Goal: Task Accomplishment & Management: Manage account settings

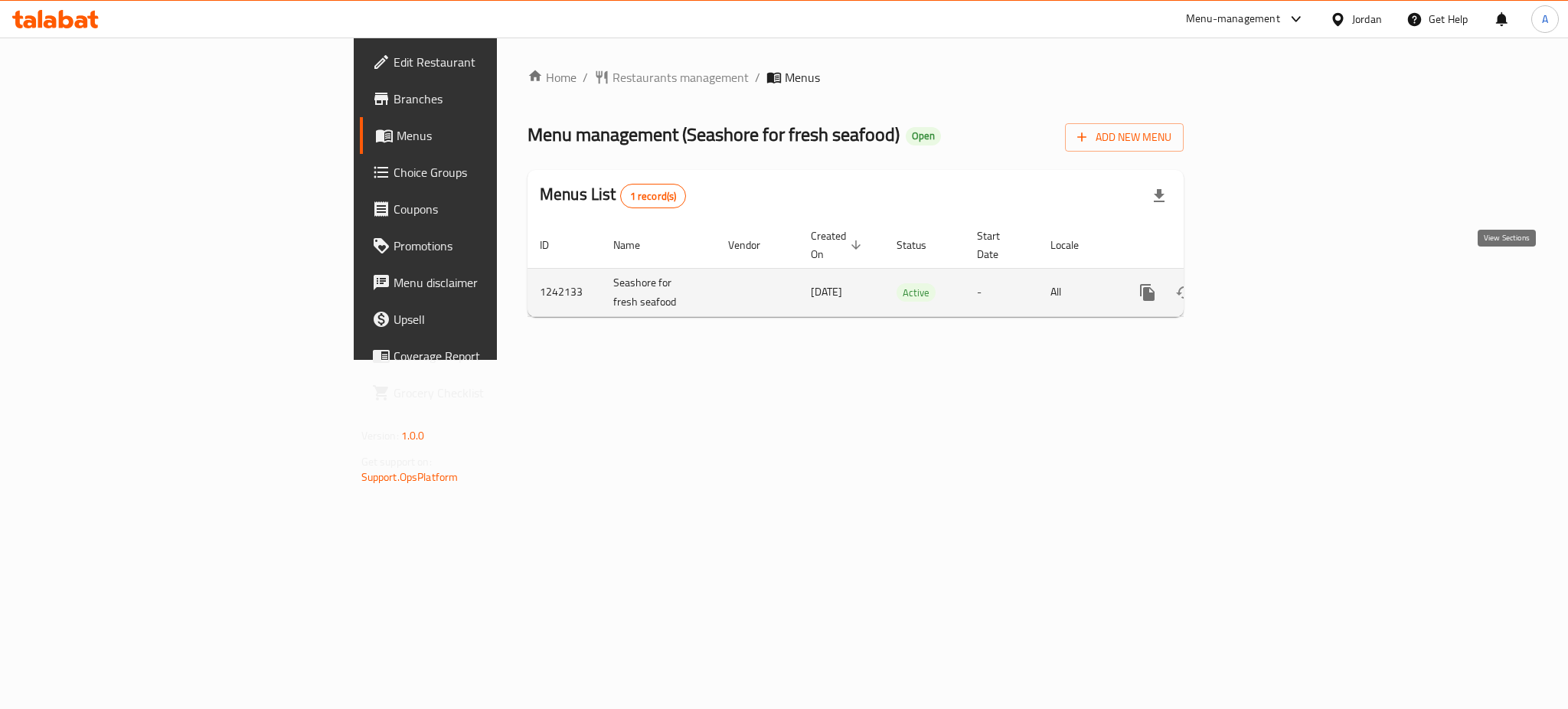
click at [1277, 274] on link "enhanced table" at bounding box center [1257, 292] width 37 height 36
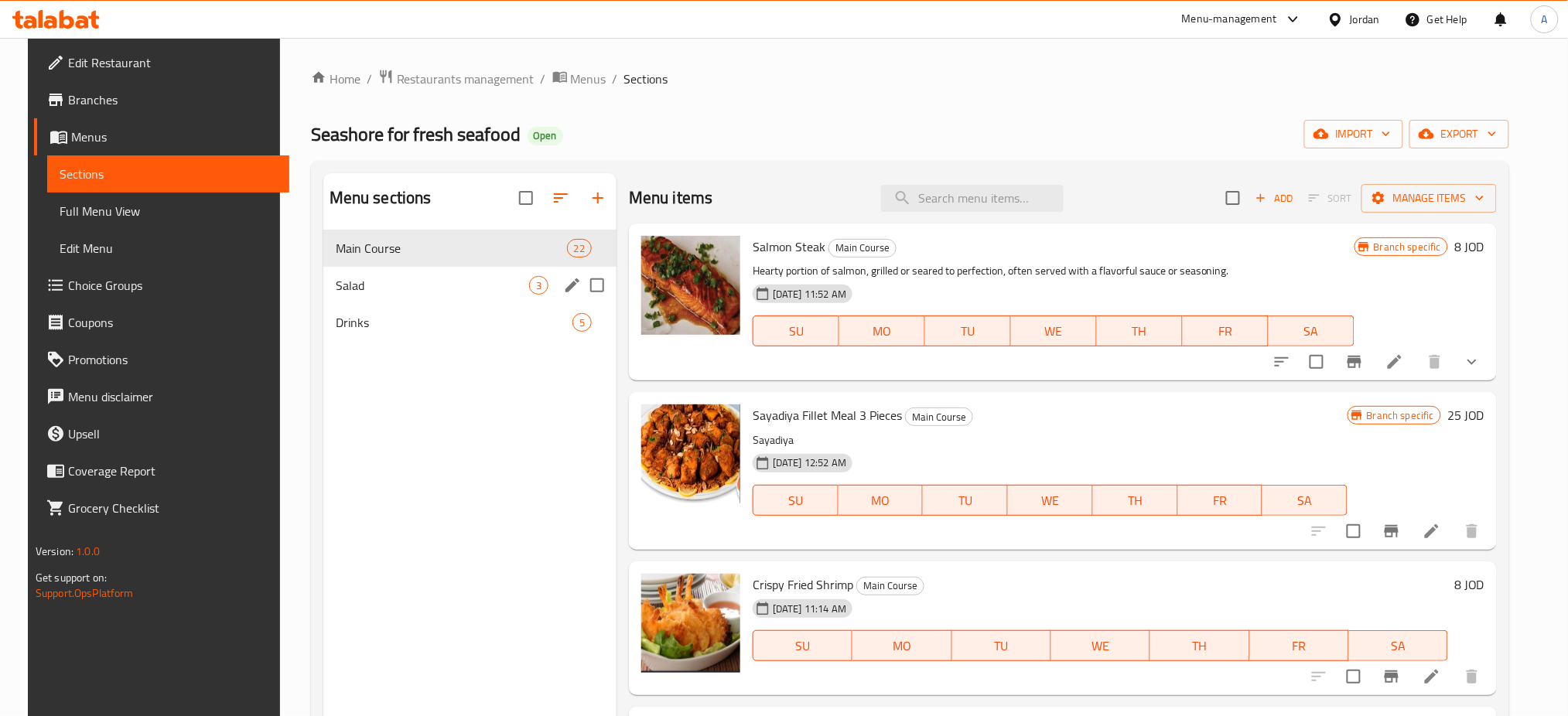
click at [499, 276] on span "Salad" at bounding box center [432, 285] width 194 height 19
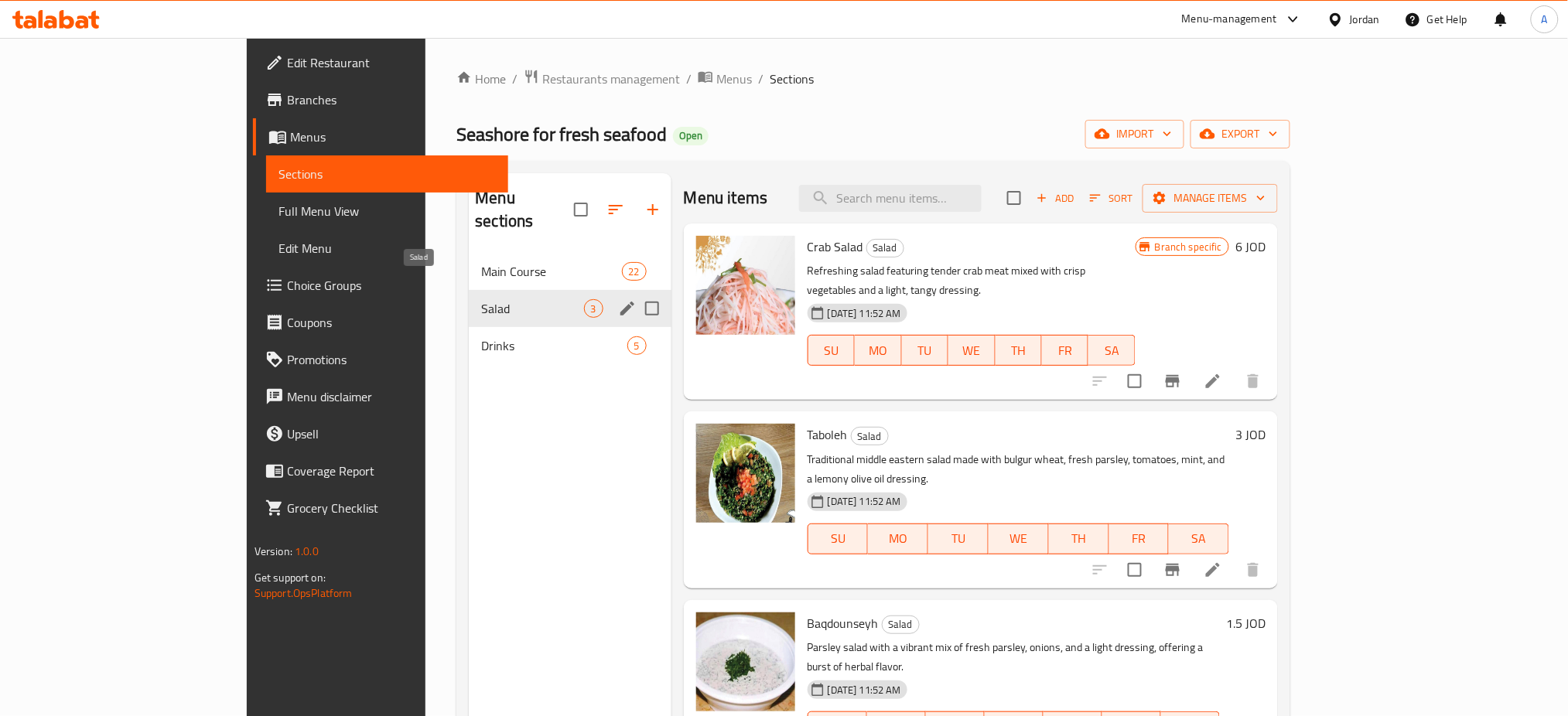
click at [481, 262] on span "Main Course" at bounding box center [551, 271] width 140 height 19
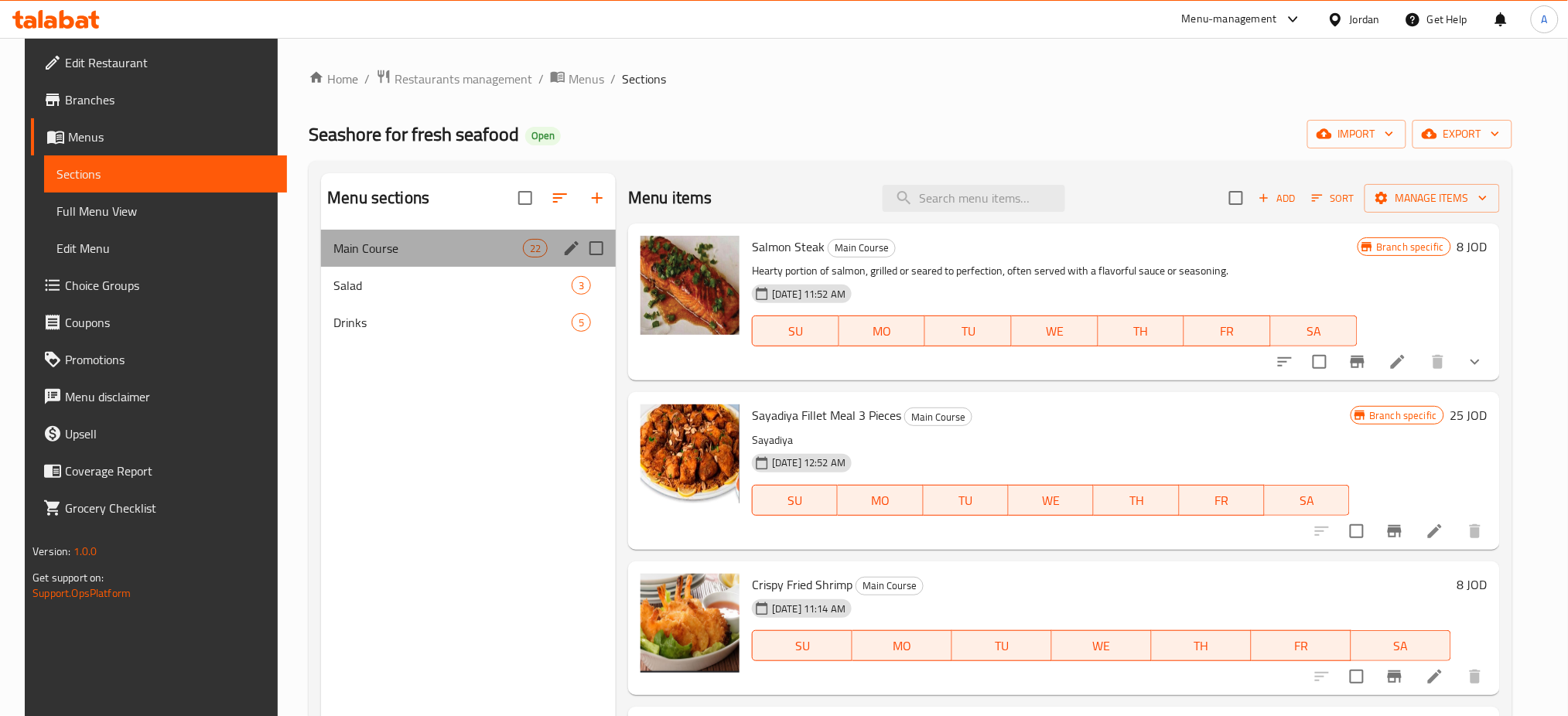
click at [366, 266] on div "Main Course 22" at bounding box center [468, 248] width 295 height 37
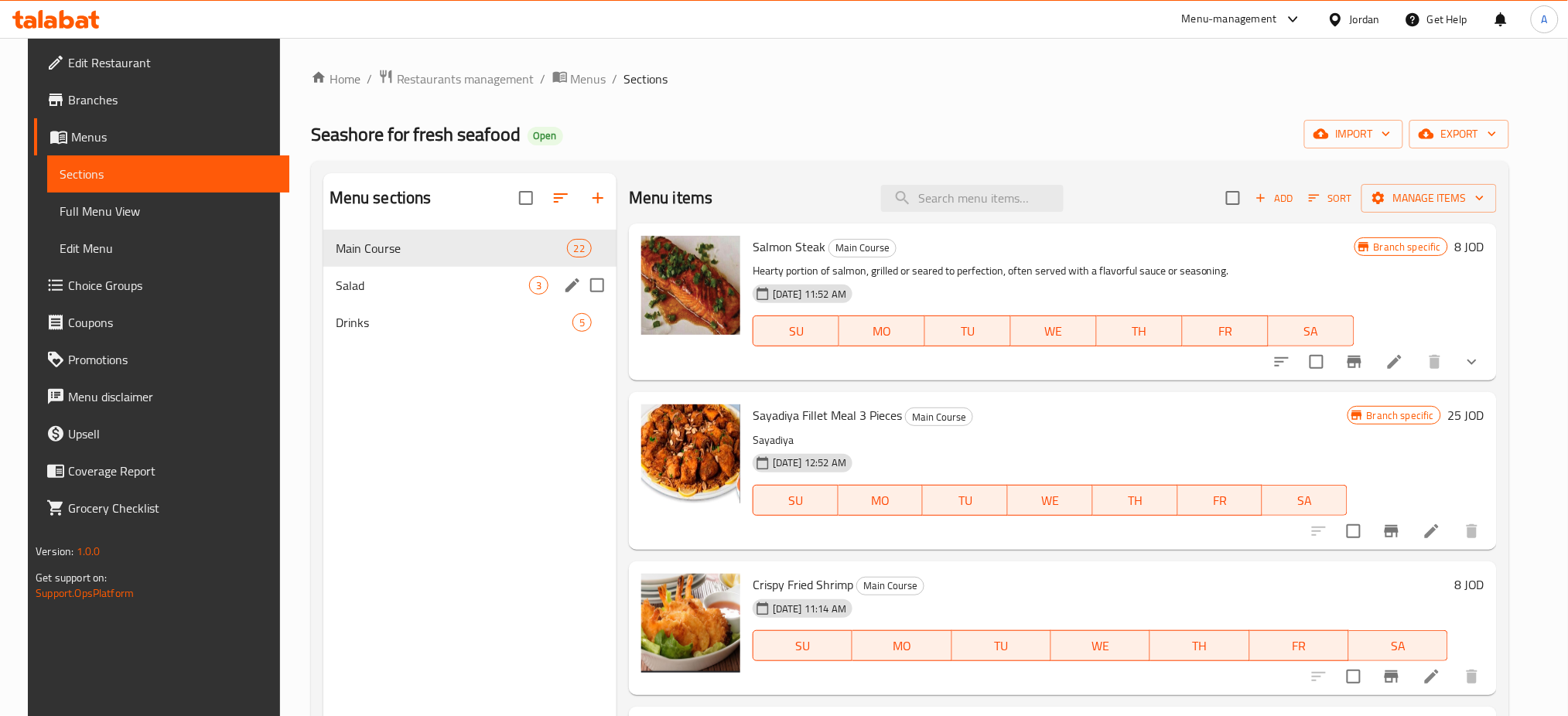
click at [372, 278] on span "Salad" at bounding box center [432, 285] width 194 height 19
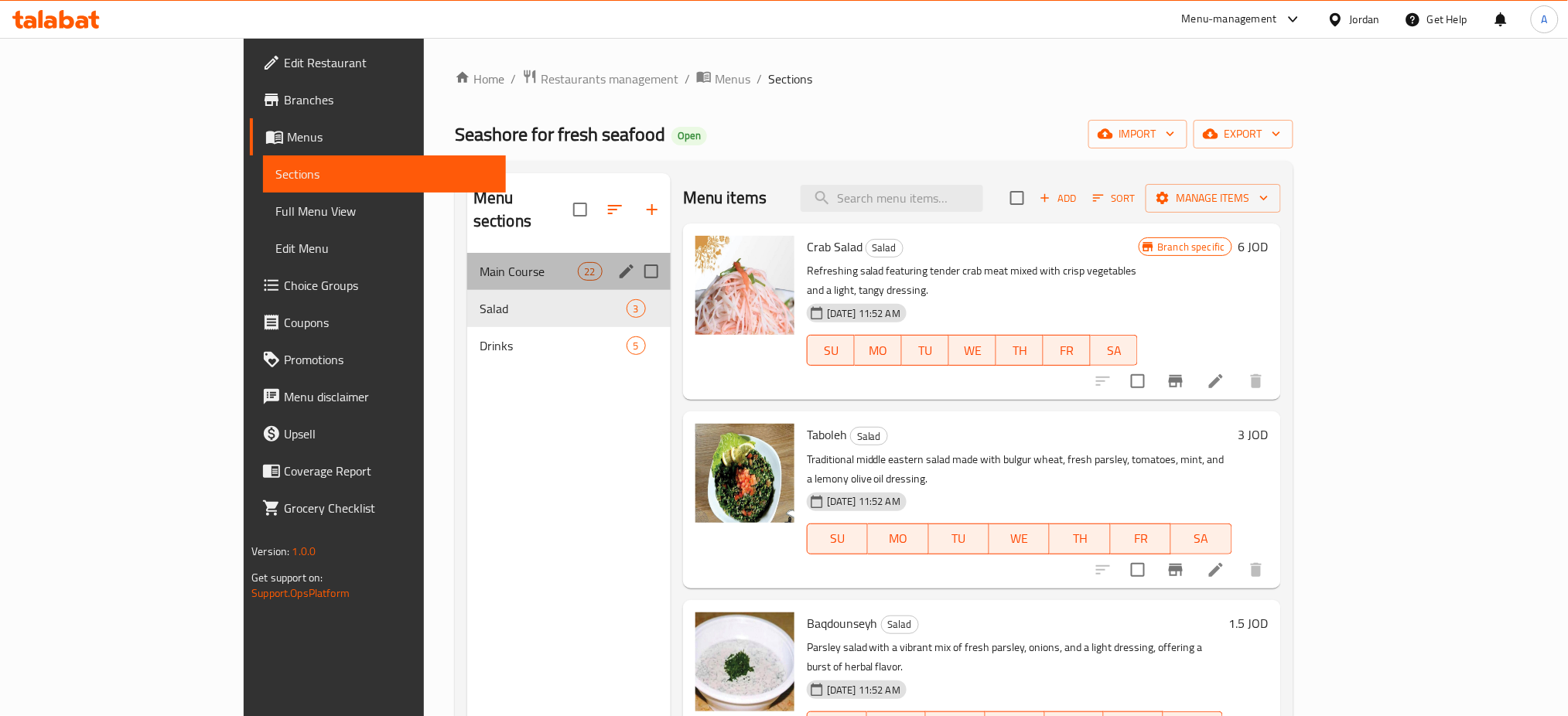
click at [467, 253] on div "Main Course 22" at bounding box center [569, 271] width 203 height 37
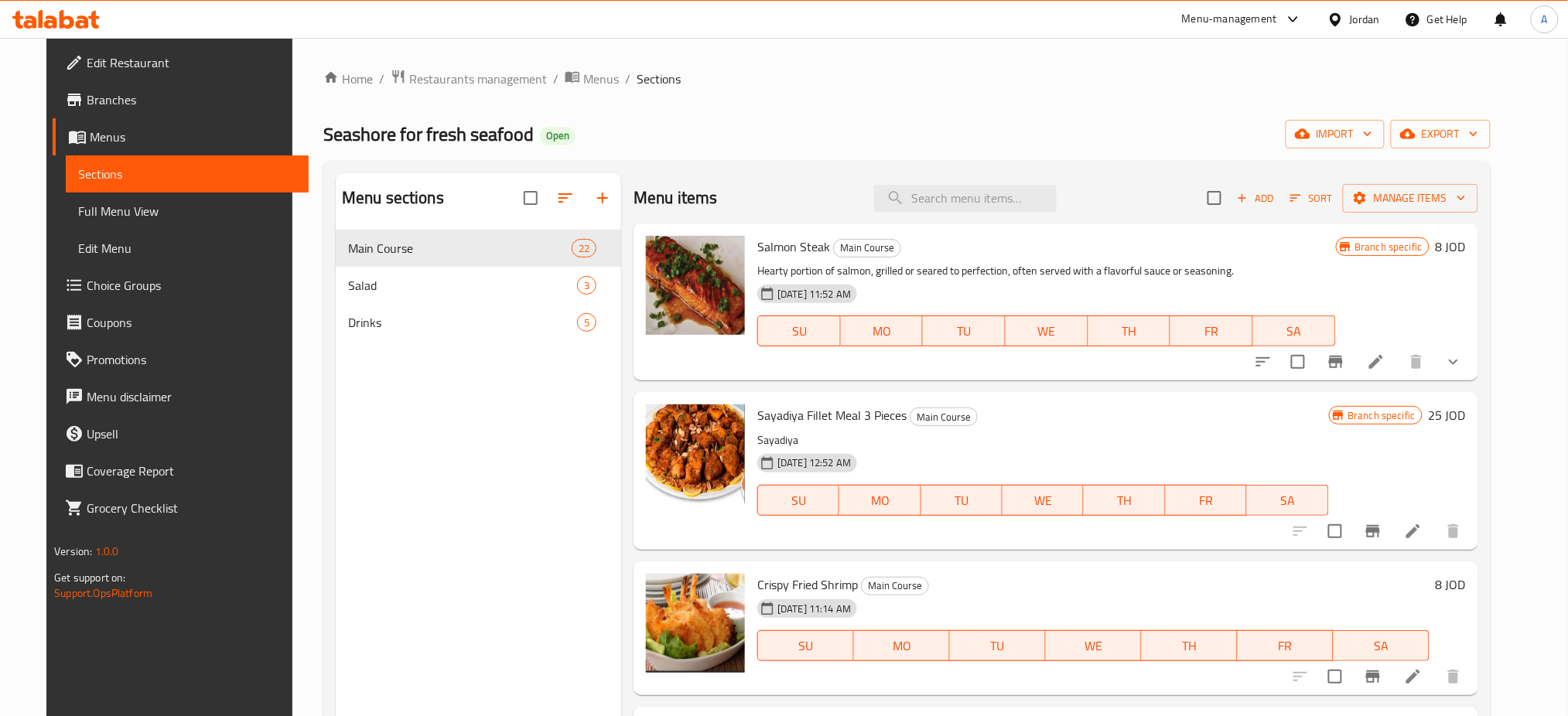
click at [492, 139] on span "Seashore for fresh seafood" at bounding box center [428, 134] width 210 height 35
copy span "Seashore for fresh seafood"
click at [1246, 16] on div "Menu-management" at bounding box center [1229, 20] width 95 height 19
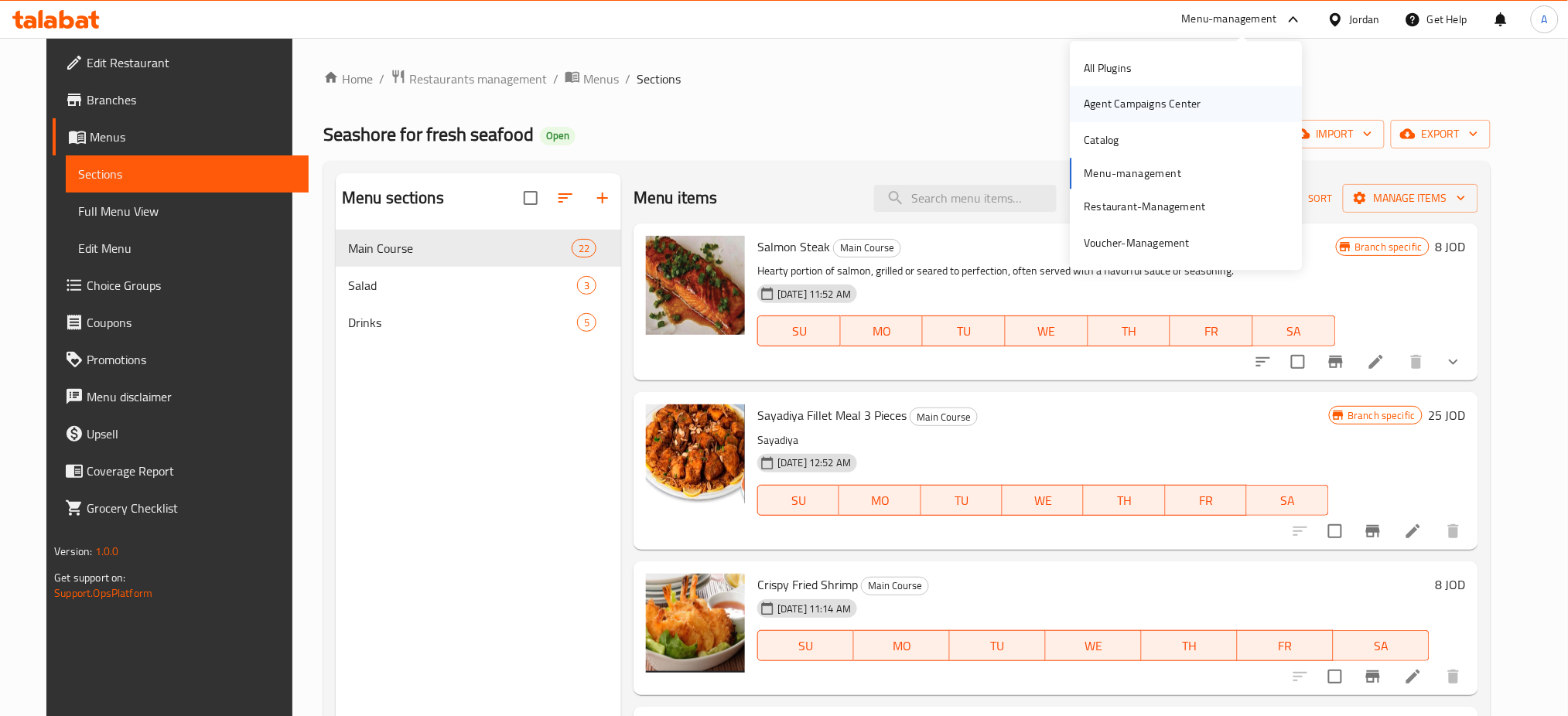
click at [1111, 114] on div "Agent Campaigns Center" at bounding box center [1143, 104] width 141 height 35
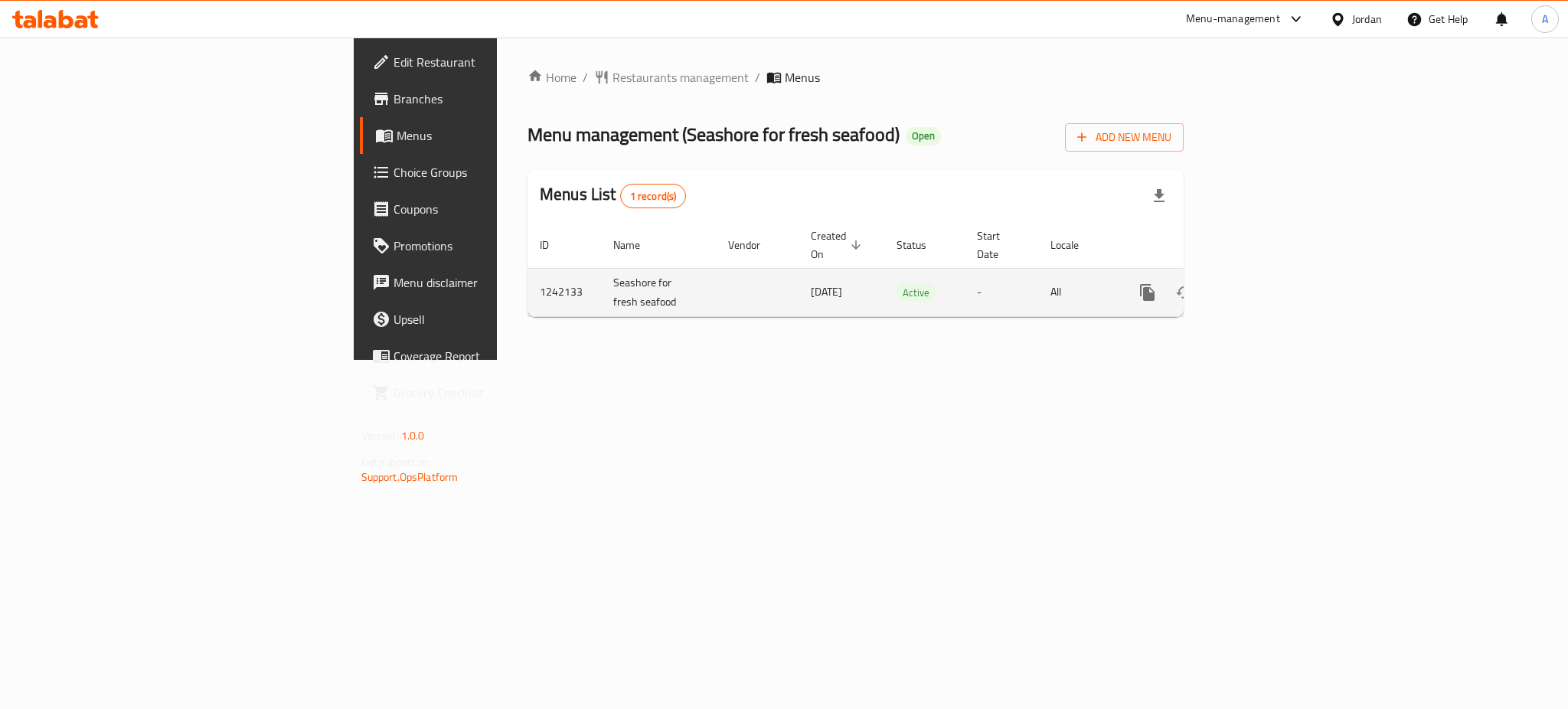
click at [1267, 283] on icon "enhanced table" at bounding box center [1258, 293] width 19 height 19
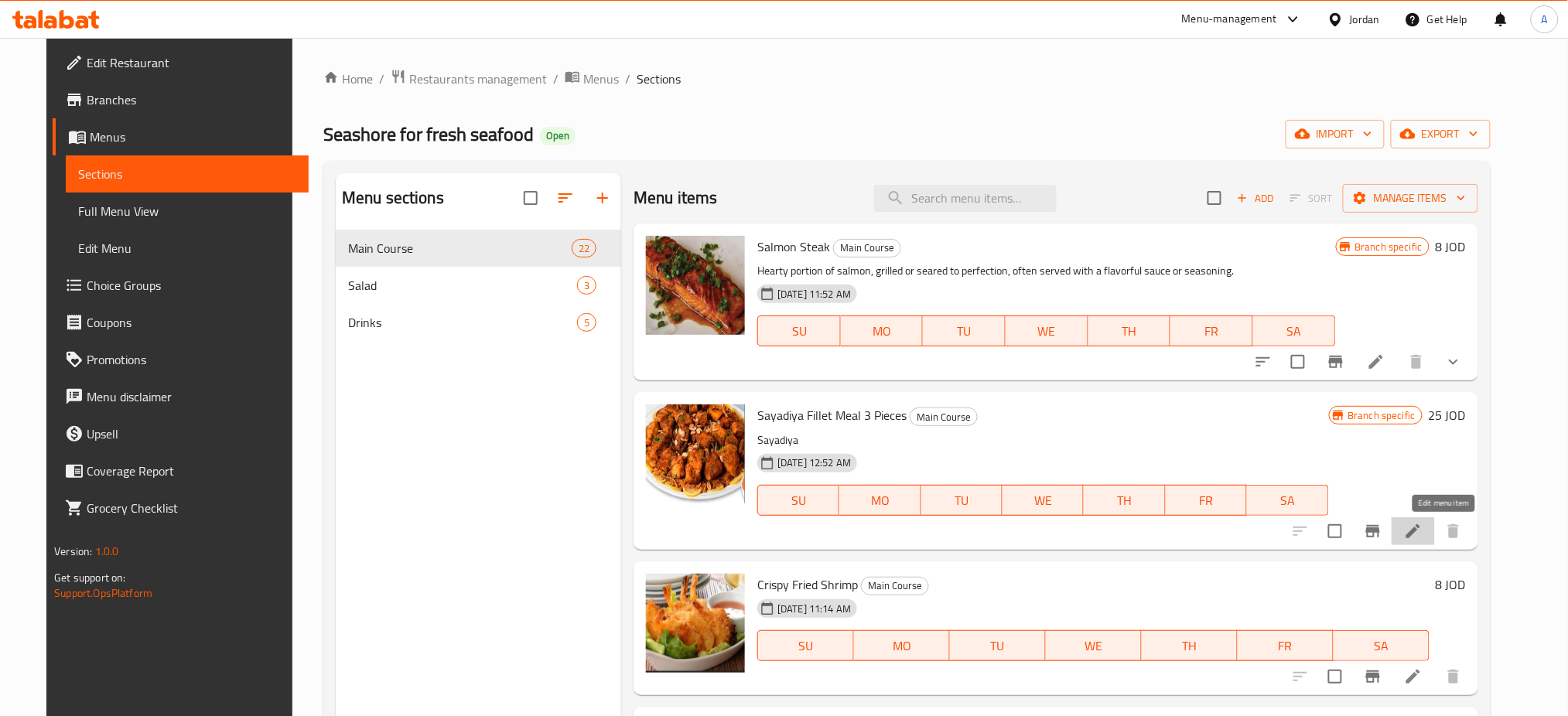
click at [1420, 529] on icon at bounding box center [1413, 532] width 14 height 14
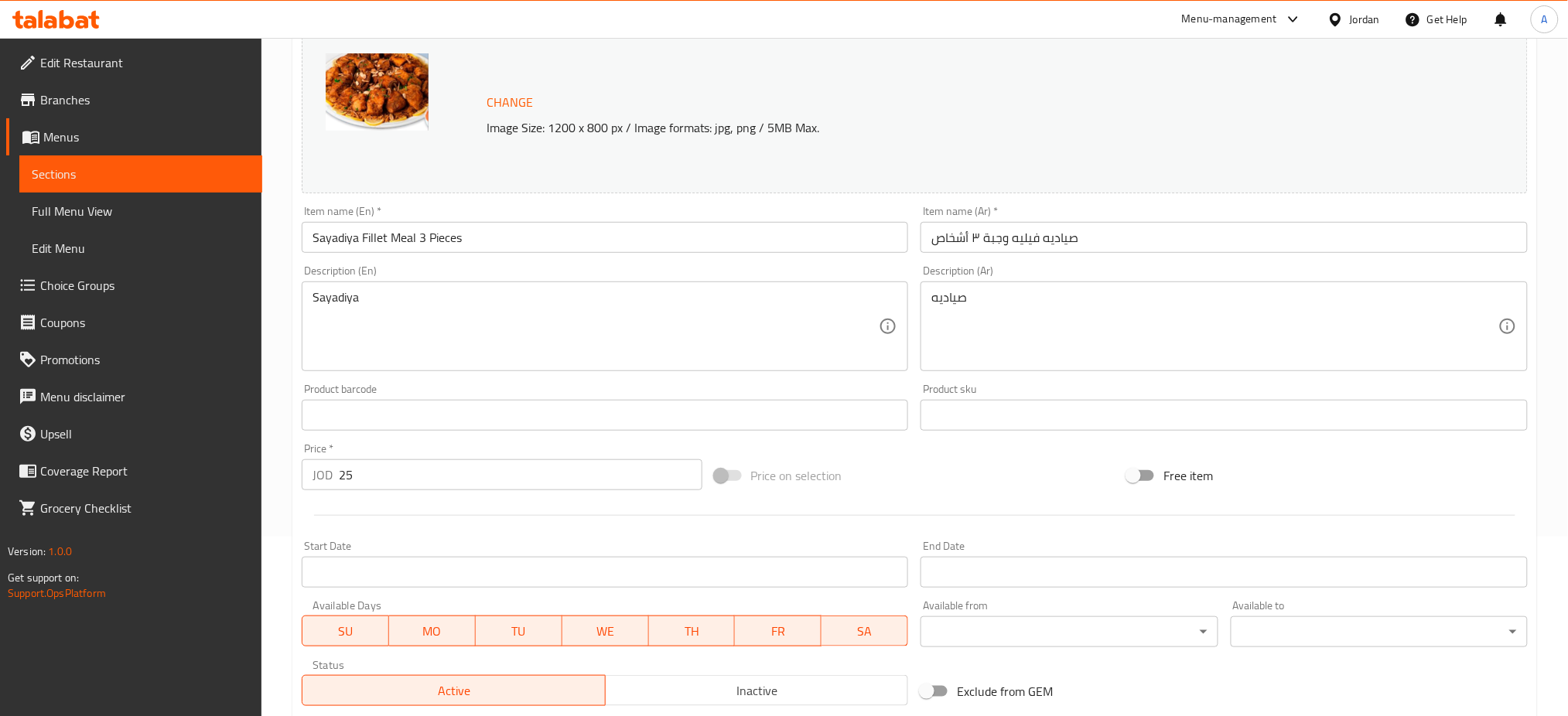
scroll to position [397, 0]
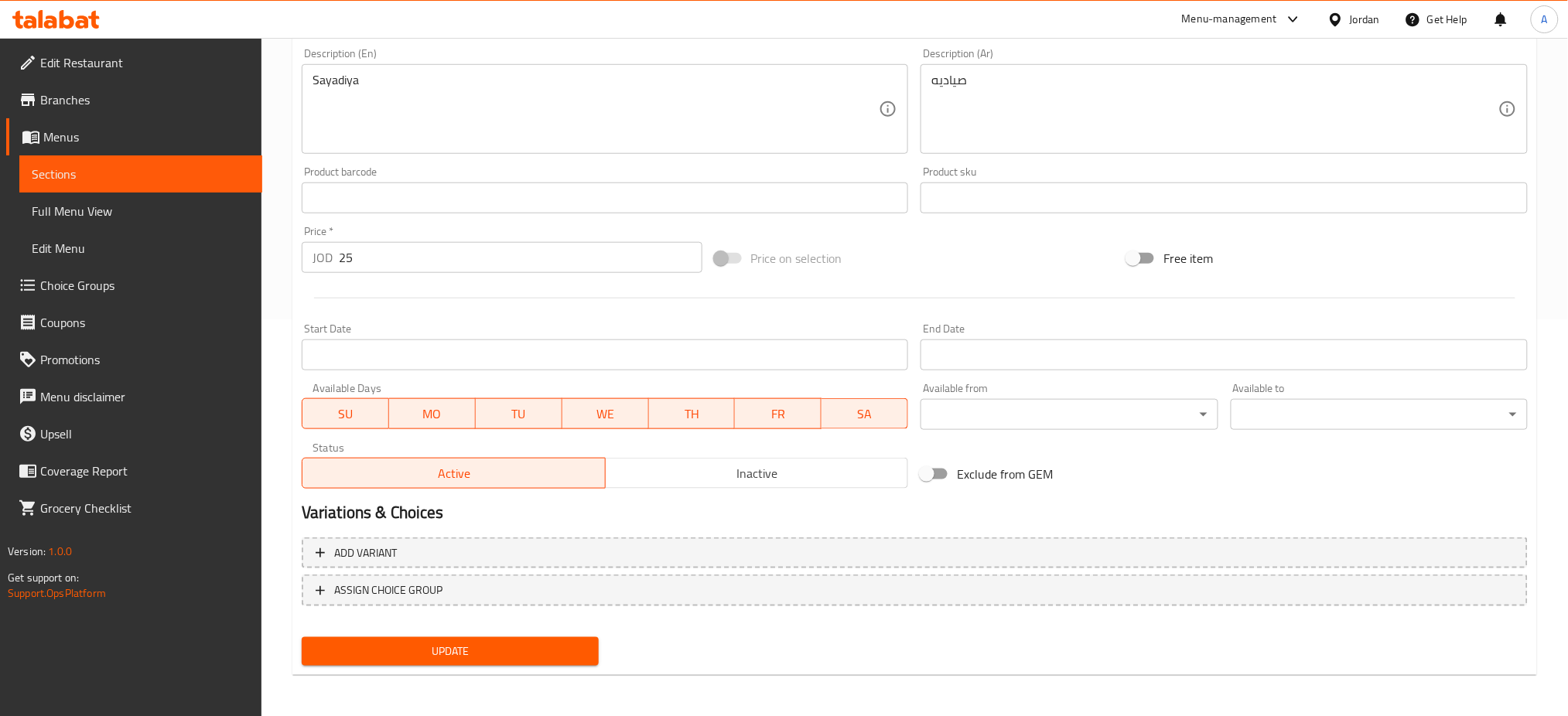
click at [926, 473] on input "Exclude from GEM" at bounding box center [926, 474] width 88 height 29
checkbox input "true"
click at [463, 646] on span "Update" at bounding box center [449, 651] width 272 height 20
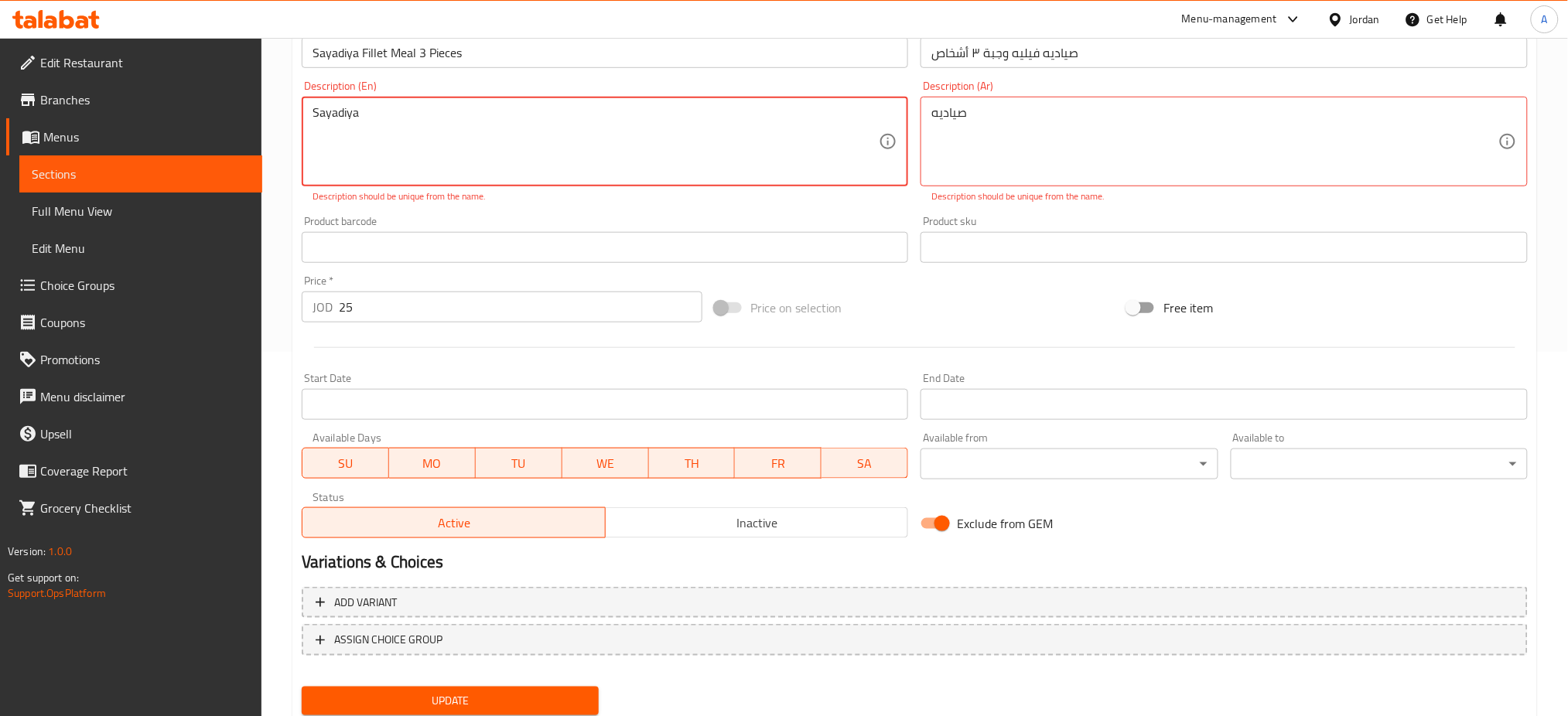
scroll to position [0, 0]
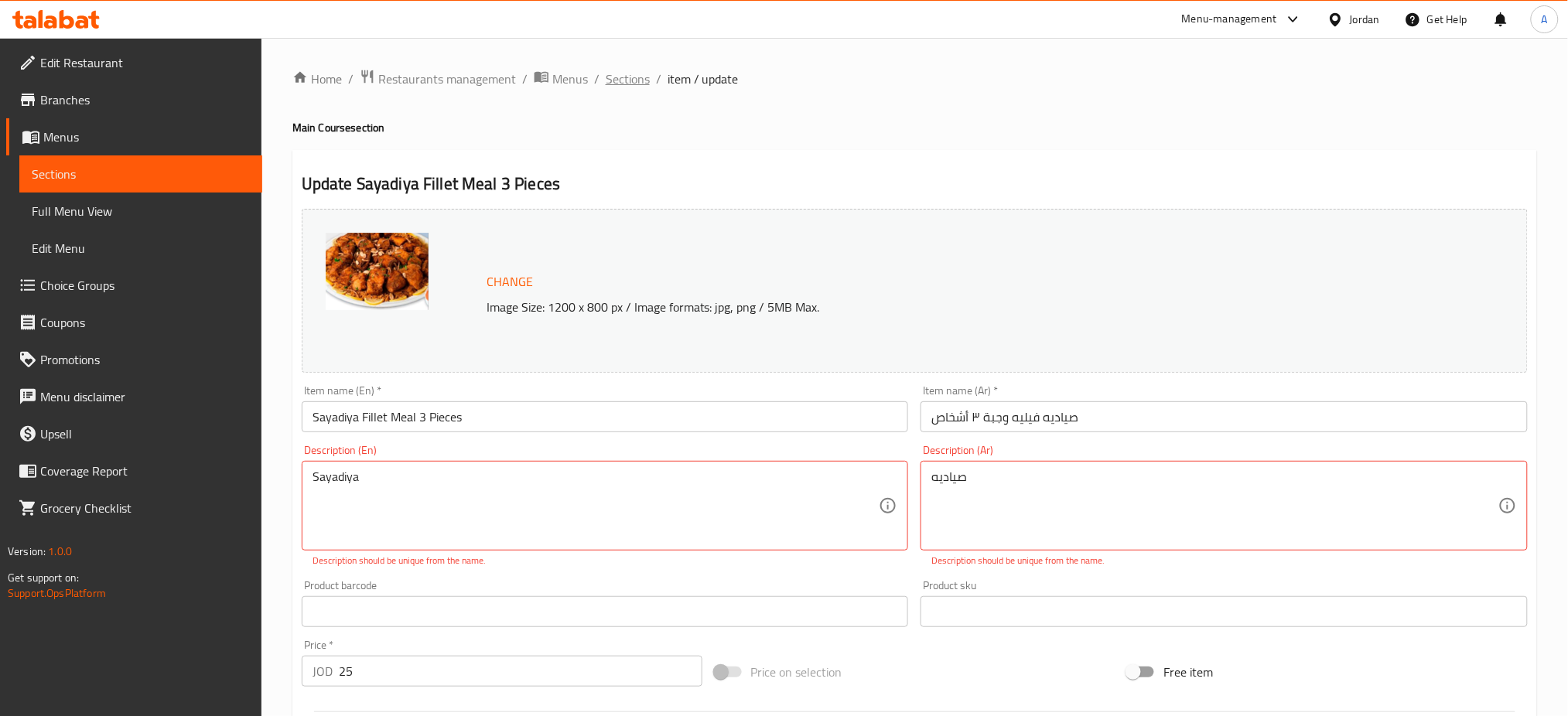
click at [629, 82] on span "Sections" at bounding box center [628, 79] width 44 height 19
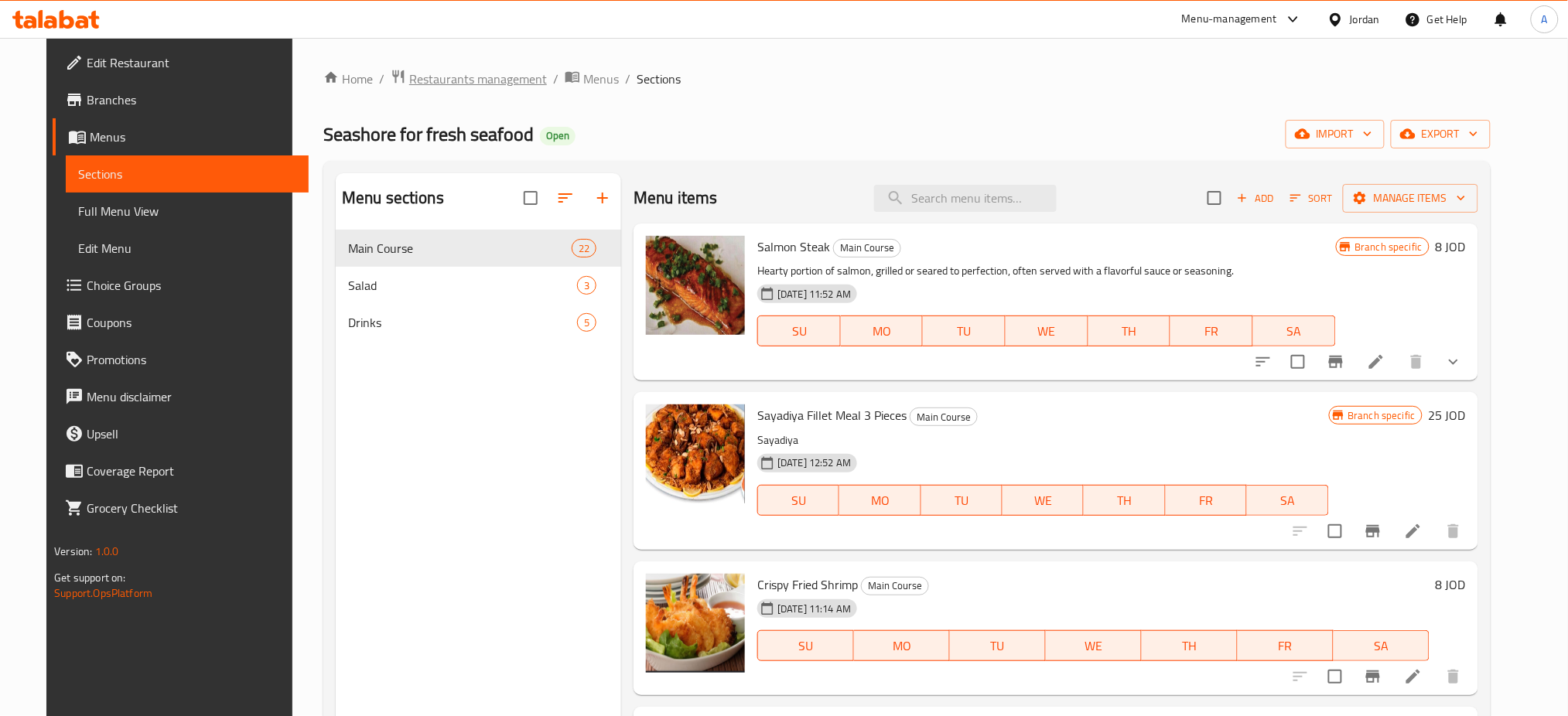
click at [435, 80] on span "Restaurants management" at bounding box center [478, 79] width 138 height 19
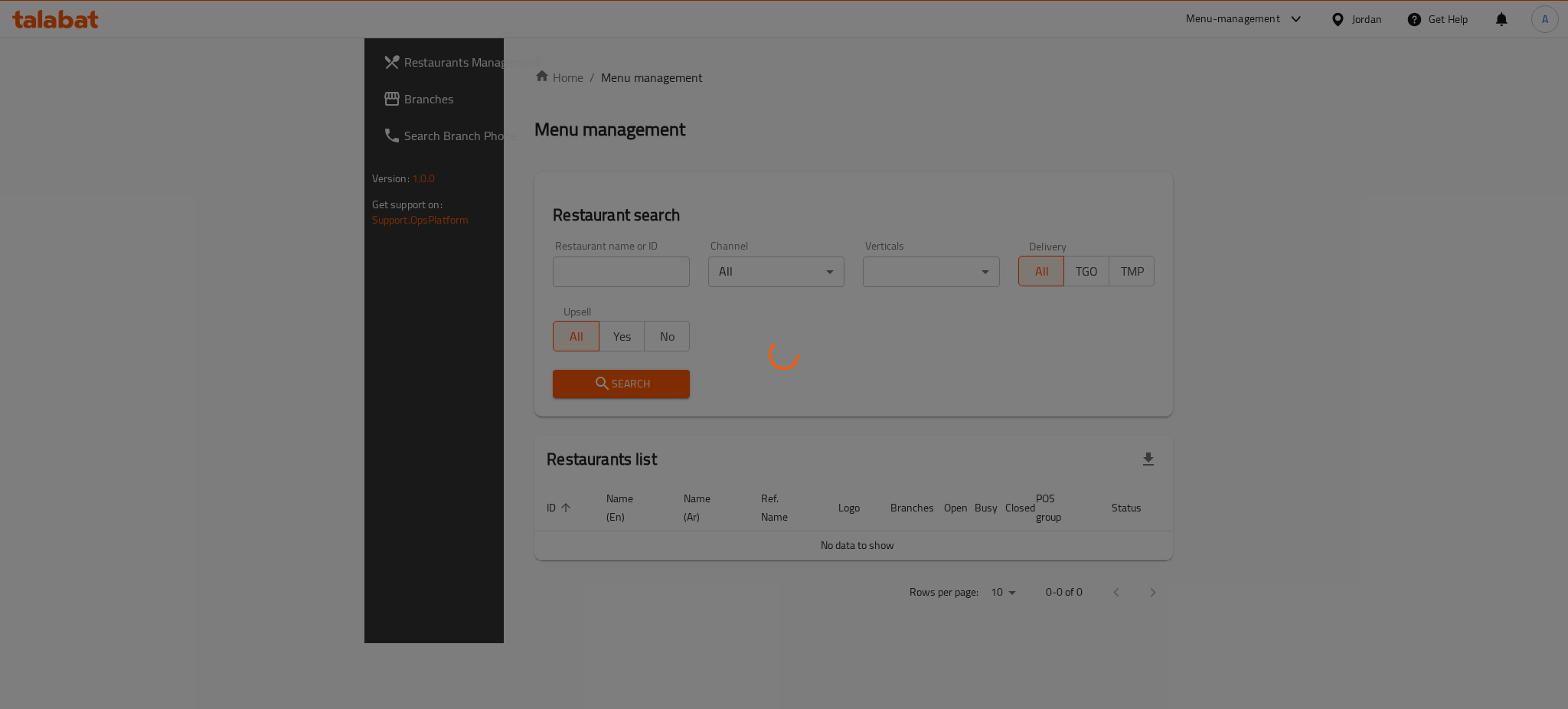
click at [494, 267] on div at bounding box center [784, 354] width 1568 height 709
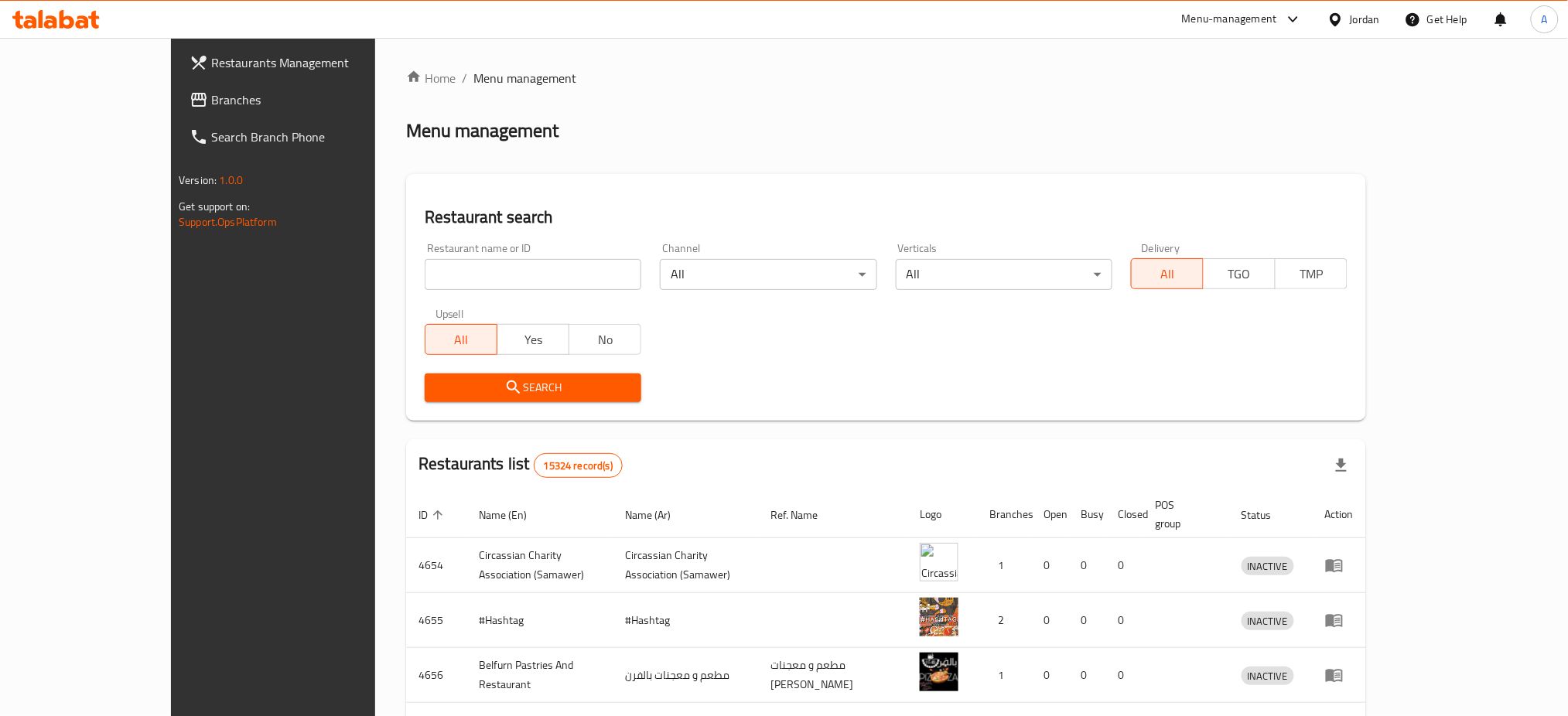
click at [486, 285] on div "Home / Menu management Menu management Restaurant search Restaurant name or ID …" at bounding box center [886, 592] width 960 height 1046
click at [468, 281] on input "search" at bounding box center [533, 274] width 216 height 31
type input "nua"
click button "Search" at bounding box center [533, 387] width 216 height 28
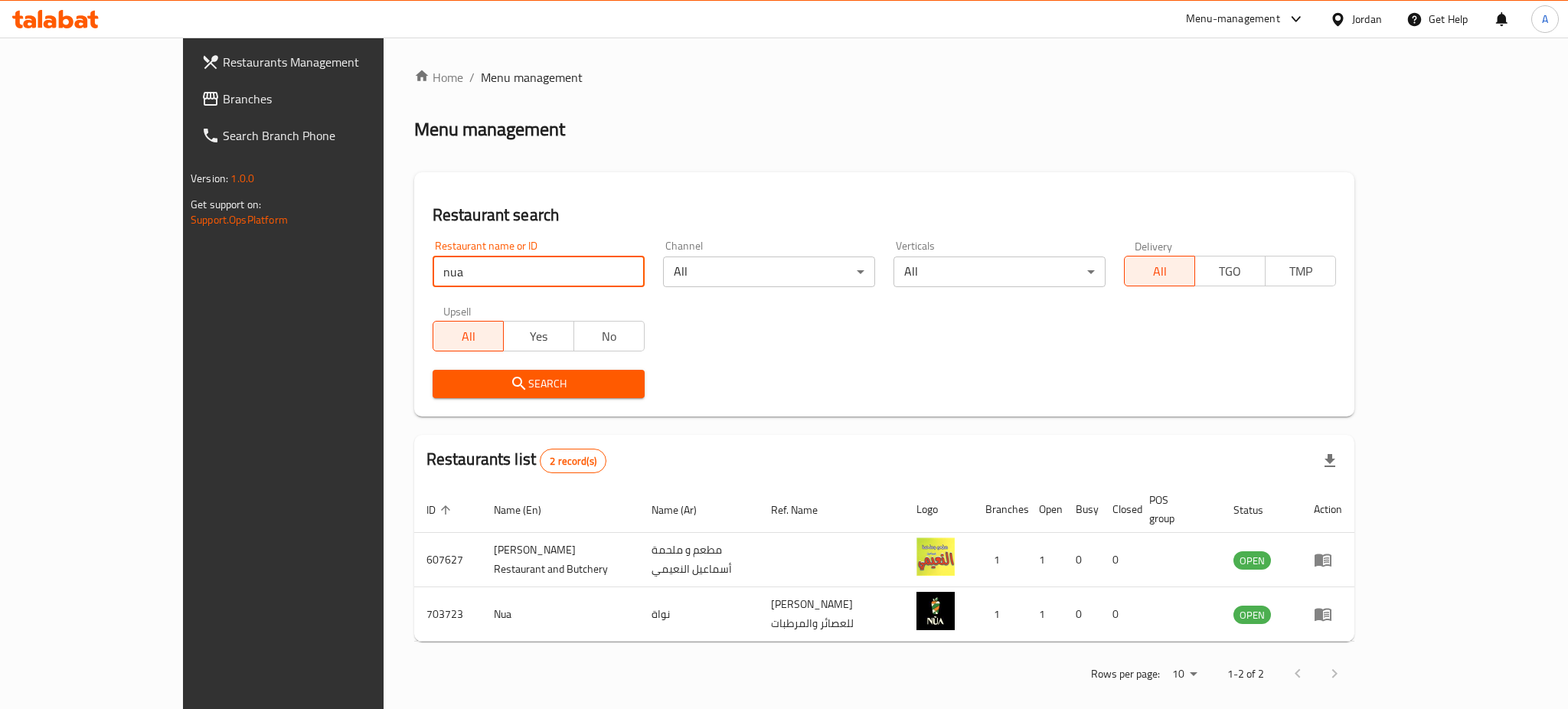
click at [1385, 588] on div "Home / Menu management Menu management Restaurant search Restaurant name or ID …" at bounding box center [885, 381] width 1002 height 686
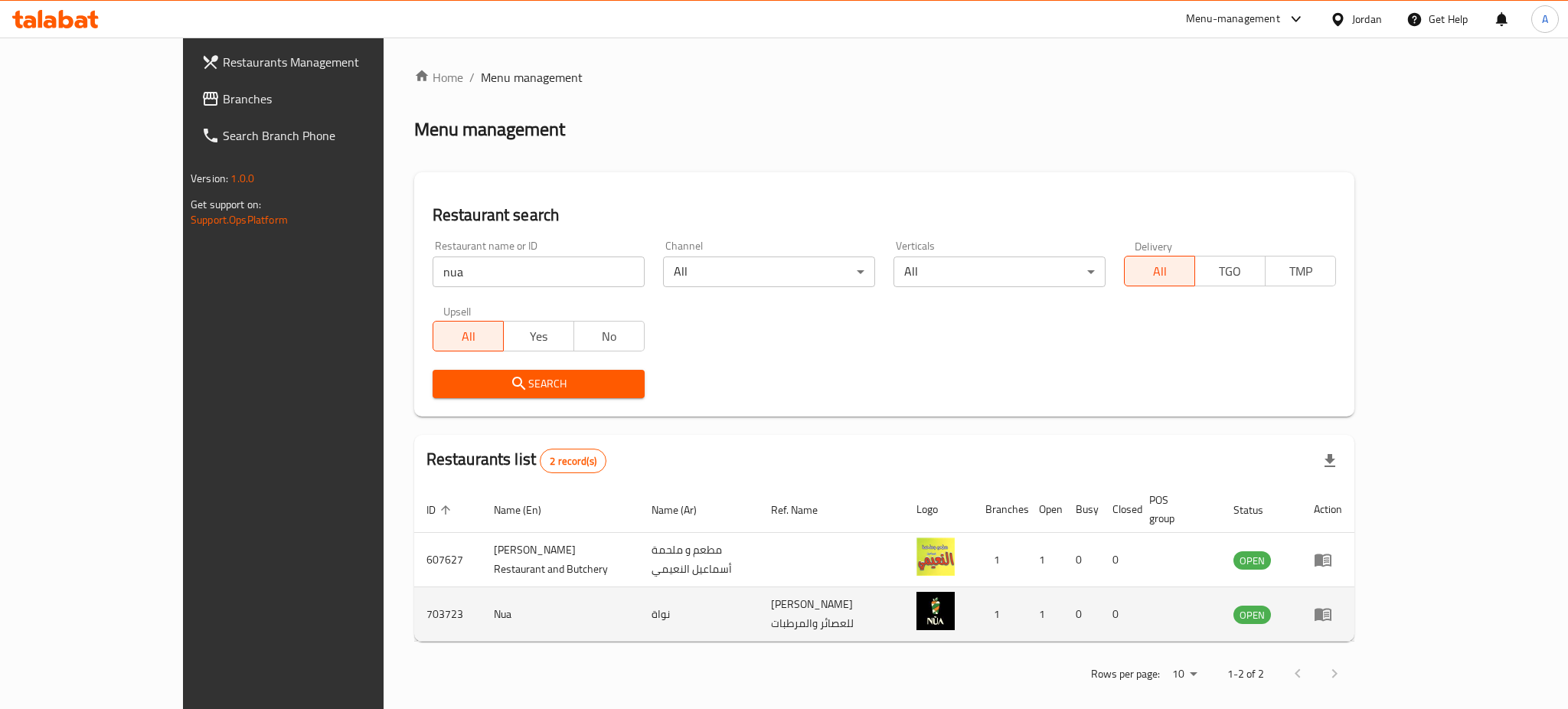
click at [1342, 605] on link "enhanced table" at bounding box center [1328, 614] width 28 height 19
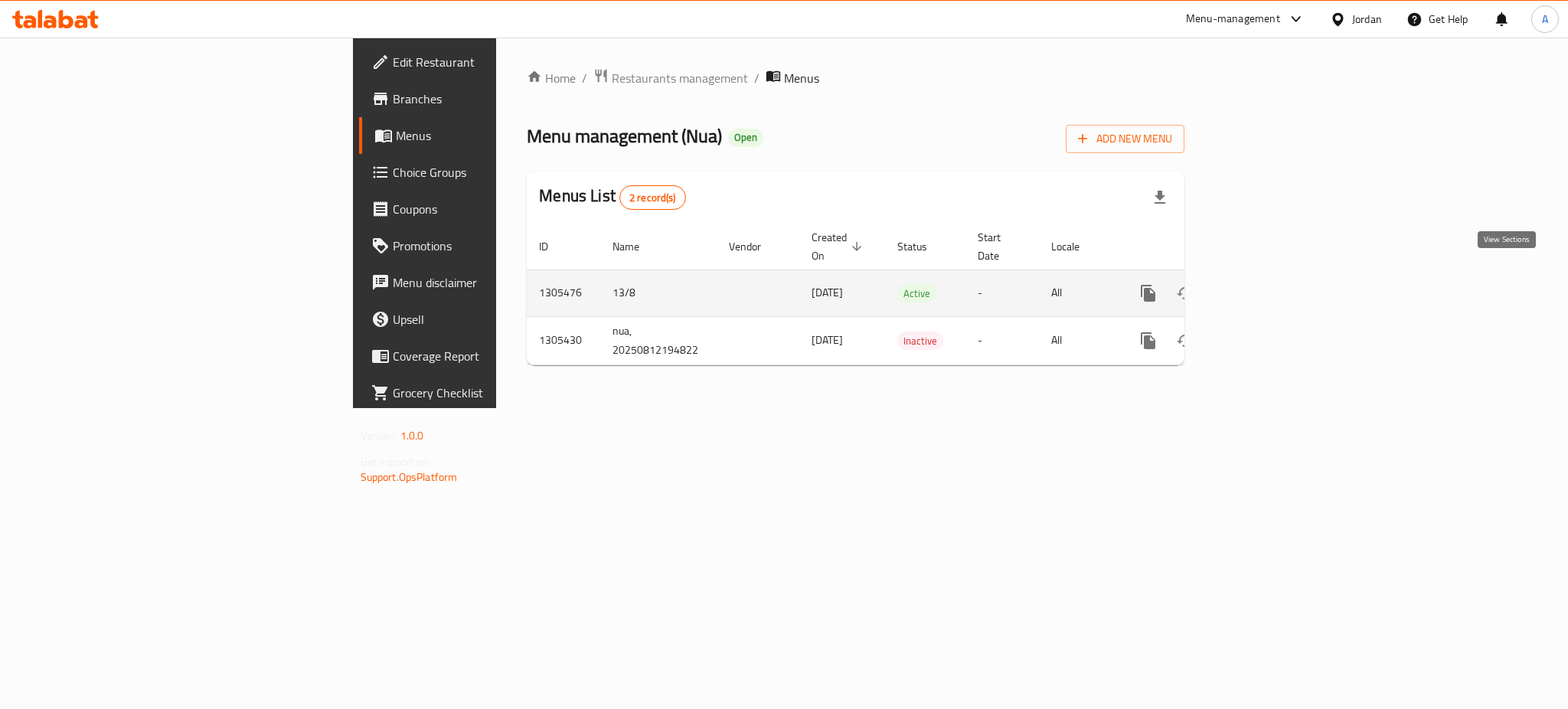
click at [1278, 275] on link "enhanced table" at bounding box center [1258, 293] width 37 height 36
